Goal: Check status

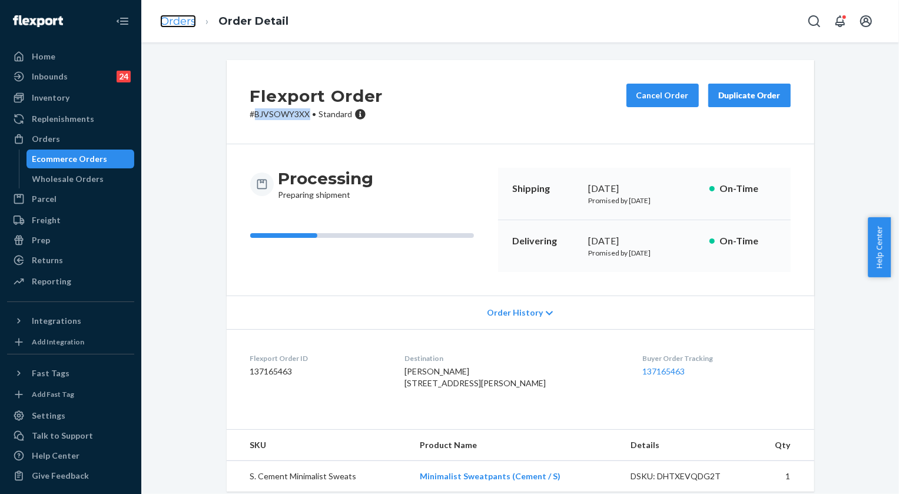
click at [177, 19] on link "Orders" at bounding box center [178, 21] width 36 height 13
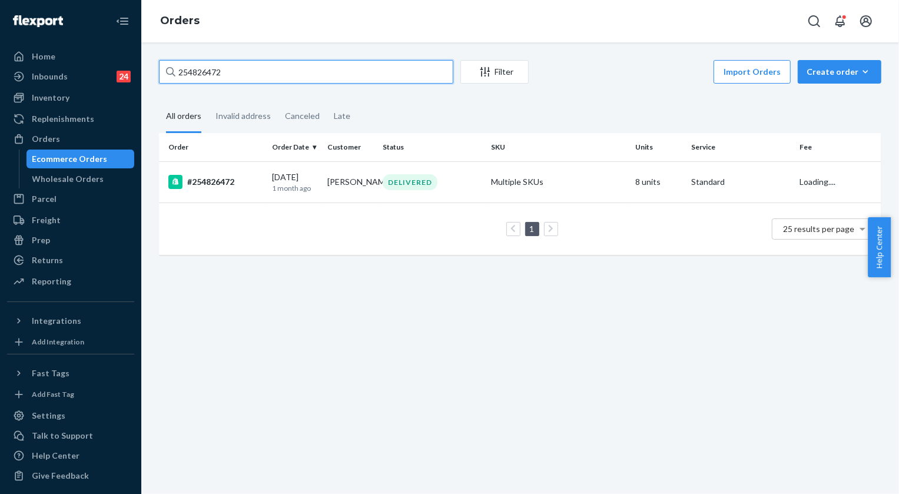
click at [318, 76] on input "254826472" at bounding box center [306, 72] width 294 height 24
paste input "51663"
type input "255166372"
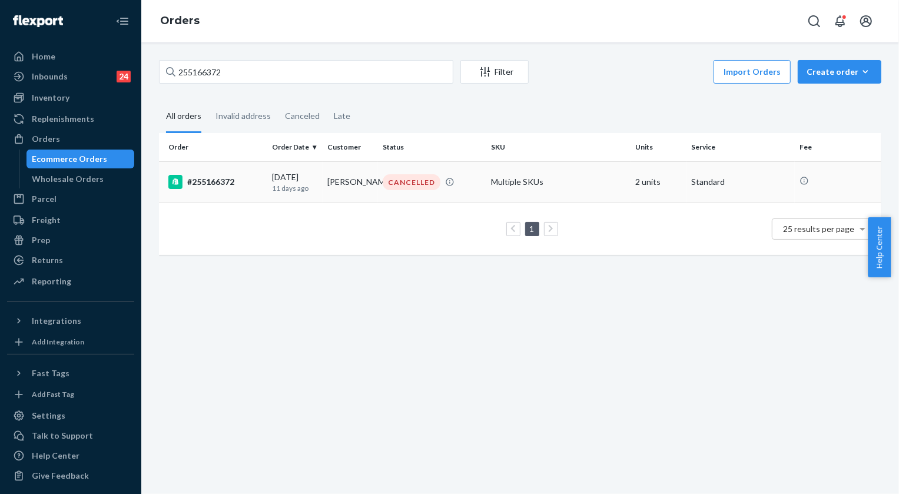
click at [404, 185] on div "CANCELLED" at bounding box center [412, 182] width 58 height 16
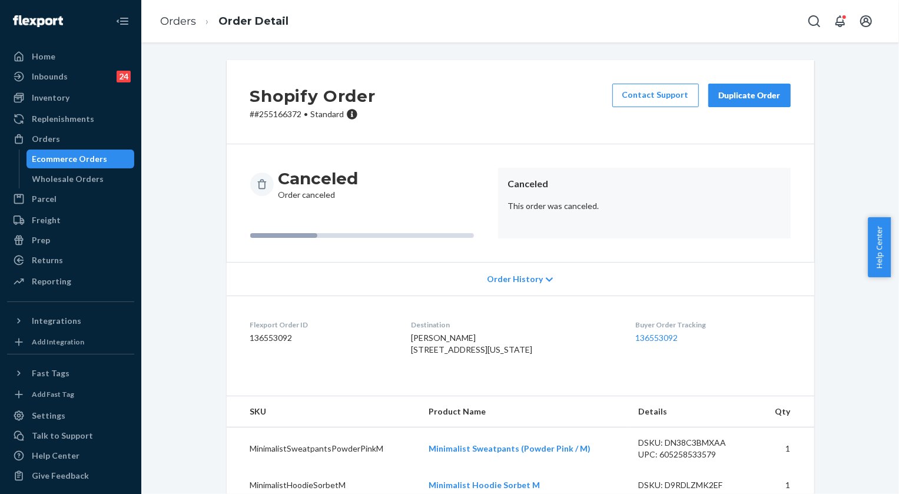
scroll to position [44, 0]
